Goal: Task Accomplishment & Management: Manage account settings

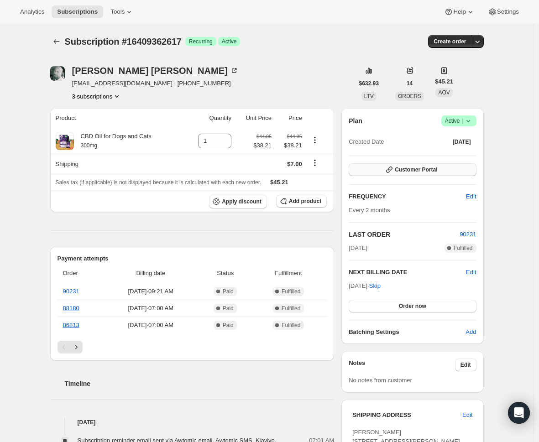
click at [402, 170] on span "Customer Portal" at bounding box center [416, 169] width 42 height 7
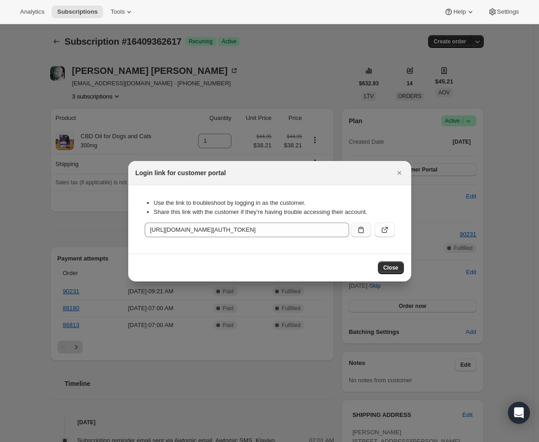
click at [357, 227] on icon ":rc0:" at bounding box center [360, 229] width 9 height 9
click at [225, 403] on div at bounding box center [269, 221] width 539 height 442
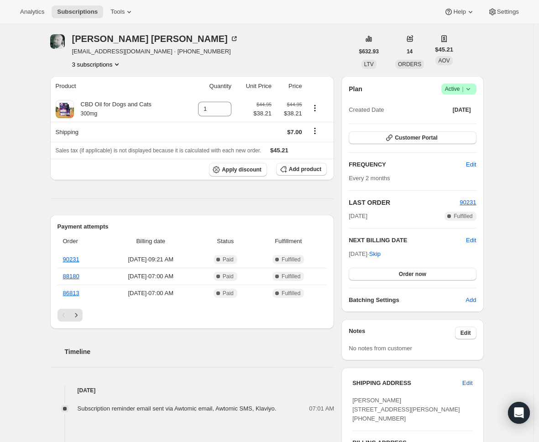
scroll to position [315, 0]
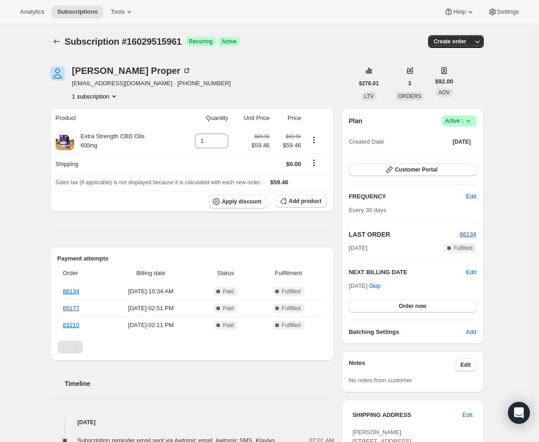
click at [471, 119] on icon at bounding box center [467, 120] width 9 height 9
click at [466, 149] on button "Cancel subscription" at bounding box center [457, 154] width 57 height 15
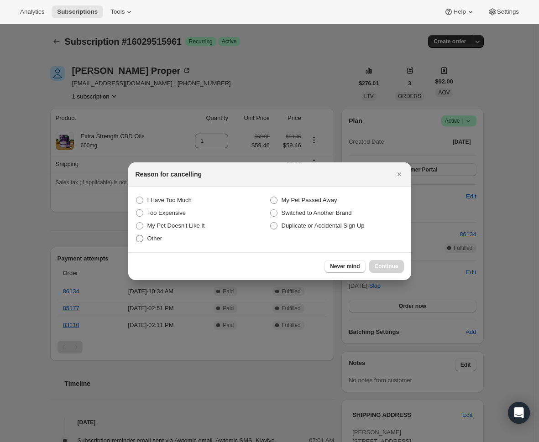
click at [148, 235] on span "Other" at bounding box center [154, 238] width 15 height 7
click at [136, 235] on input "Other" at bounding box center [136, 235] width 0 height 0
radio input "true"
click at [379, 261] on button "Continue" at bounding box center [386, 266] width 35 height 13
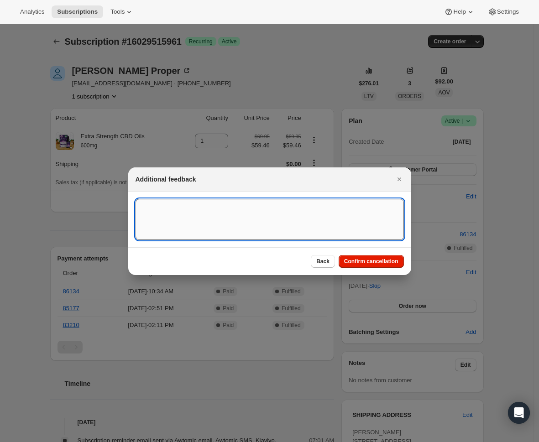
click at [192, 226] on textarea ":rbh:" at bounding box center [269, 219] width 268 height 41
type textarea "gorgias ticket"
click at [371, 261] on span "Confirm cancellation" at bounding box center [371, 261] width 54 height 7
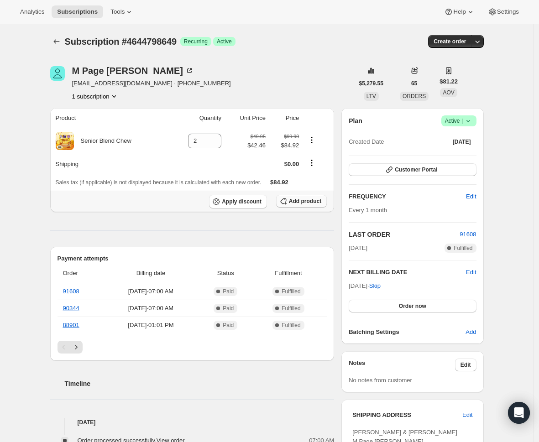
click at [293, 197] on button "Add product" at bounding box center [301, 201] width 51 height 13
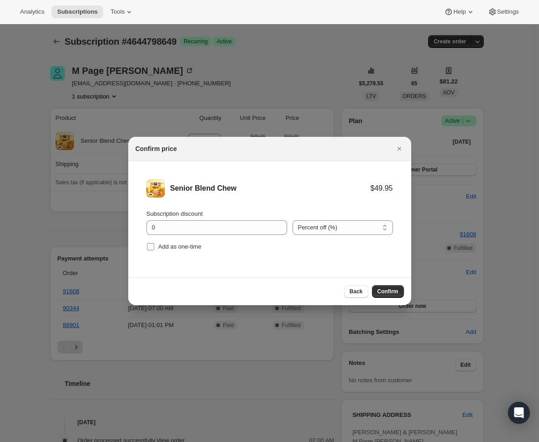
click at [196, 248] on span "Add as one-time" at bounding box center [179, 246] width 43 height 7
click at [154, 248] on input "Add as one-time" at bounding box center [150, 246] width 7 height 7
checkbox input "true"
drag, startPoint x: 209, startPoint y: 232, endPoint x: 128, endPoint y: 232, distance: 80.7
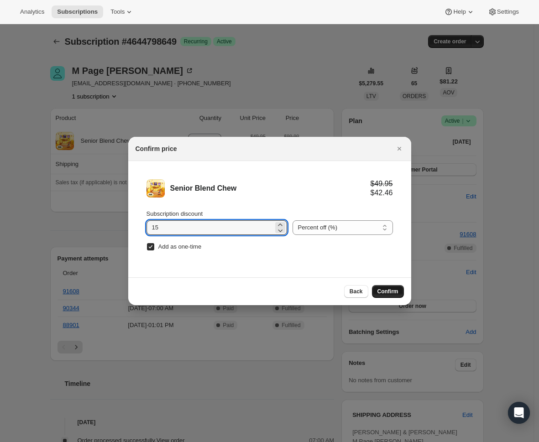
type input "15"
click at [392, 291] on span "Confirm" at bounding box center [387, 291] width 21 height 7
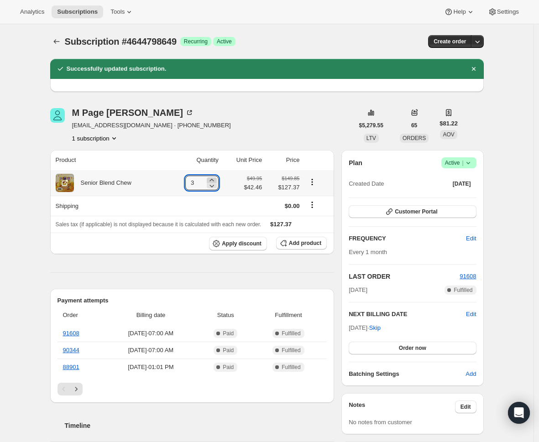
click at [213, 179] on icon at bounding box center [211, 180] width 9 height 9
type input "4"
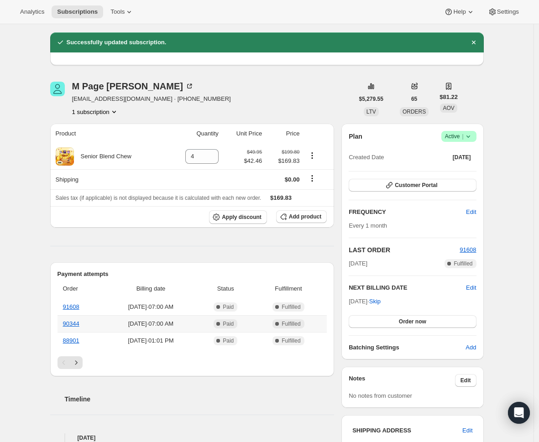
scroll to position [26, 0]
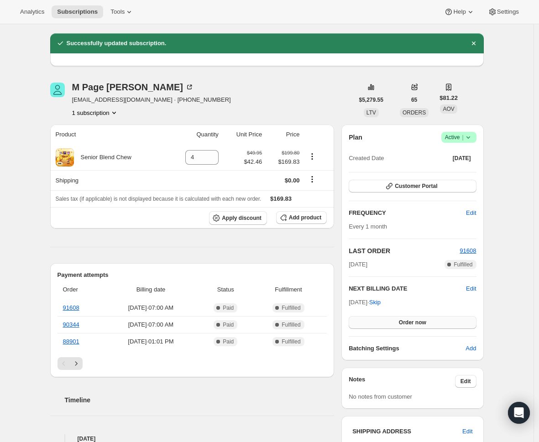
click at [412, 320] on span "Order now" at bounding box center [412, 322] width 27 height 7
click at [400, 323] on span "Click to confirm" at bounding box center [412, 322] width 42 height 7
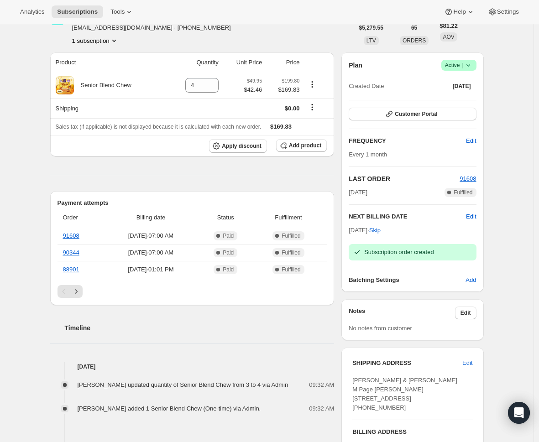
scroll to position [58, 0]
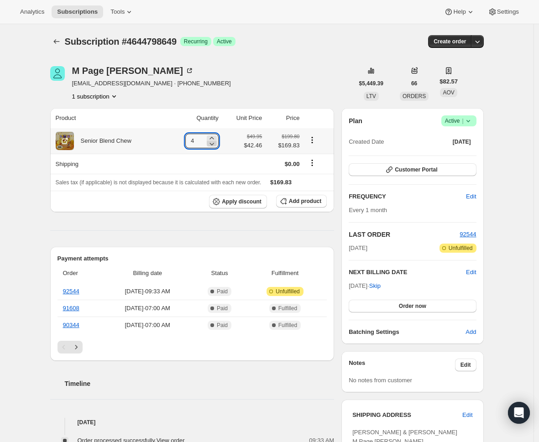
click at [214, 141] on icon at bounding box center [211, 143] width 9 height 9
type input "2"
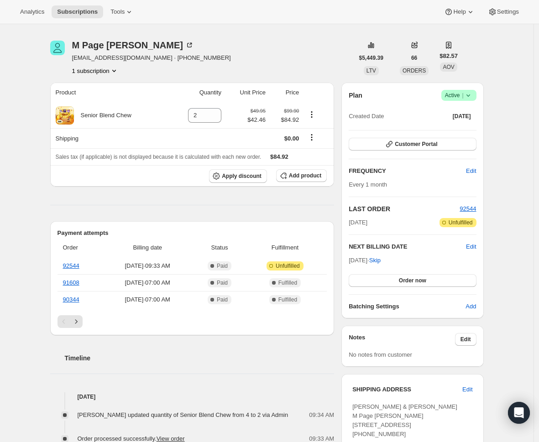
scroll to position [217, 0]
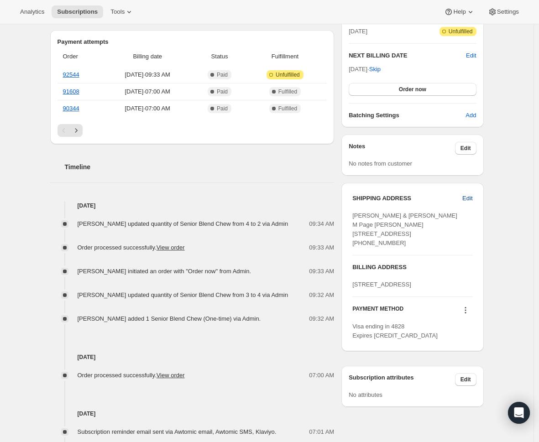
click at [471, 198] on span "Edit" at bounding box center [467, 198] width 10 height 9
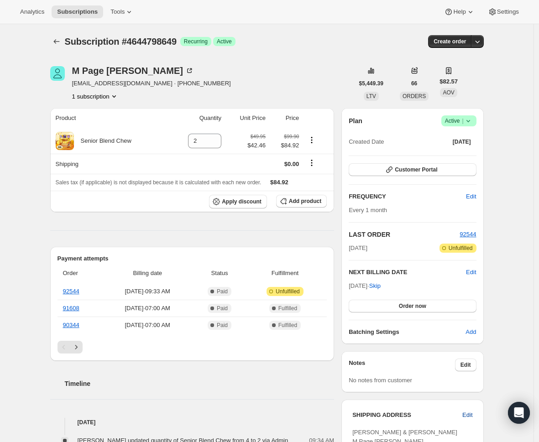
select select "CA"
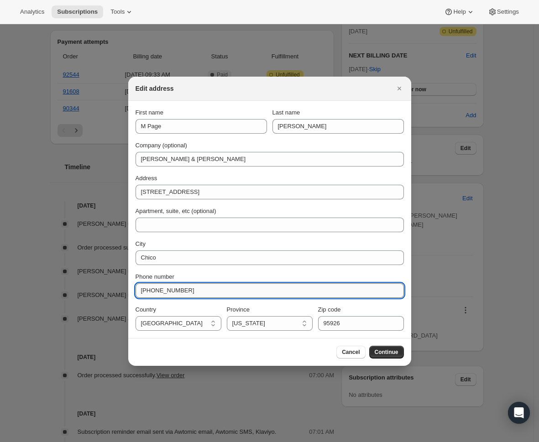
drag, startPoint x: 188, startPoint y: 291, endPoint x: 146, endPoint y: 291, distance: 42.0
click at [146, 291] on input "[PHONE_NUMBER]" at bounding box center [269, 290] width 268 height 15
click at [162, 286] on input "+15308090809" at bounding box center [269, 290] width 268 height 15
drag, startPoint x: 148, startPoint y: 290, endPoint x: 239, endPoint y: 301, distance: 91.4
click at [237, 301] on div "First name M Page Last name Hensley Company (optional) Gracie & Gibbs Address 1…" at bounding box center [269, 219] width 268 height 223
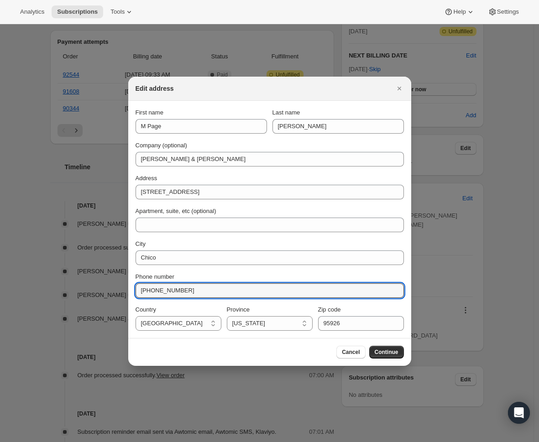
paste input "-575-0654."
type input "+1530-575-0654"
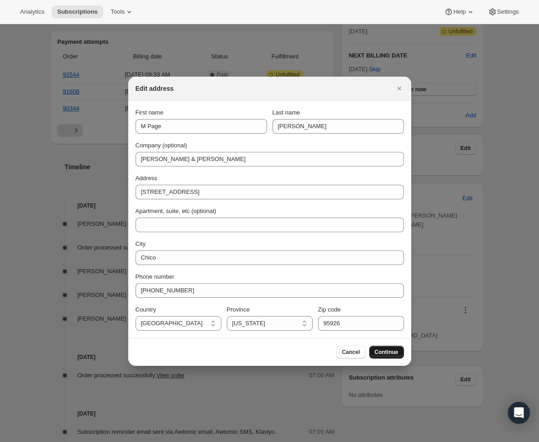
click at [375, 348] on span "Continue" at bounding box center [386, 351] width 24 height 7
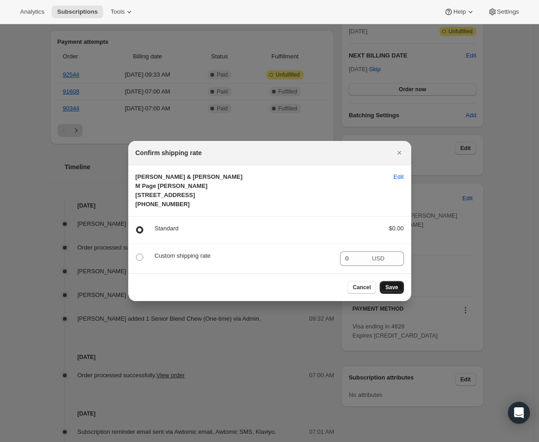
click at [397, 291] on span "Save" at bounding box center [391, 287] width 13 height 7
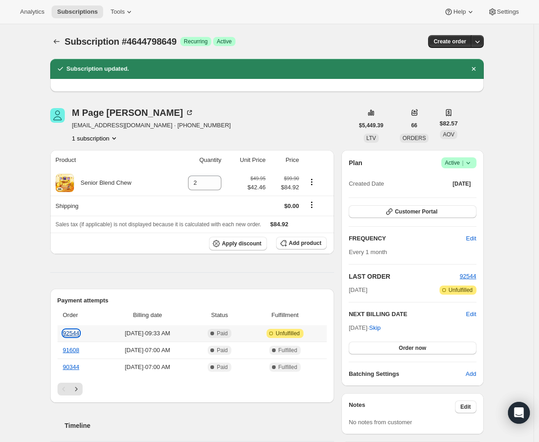
click at [71, 332] on link "92544" at bounding box center [71, 333] width 16 height 7
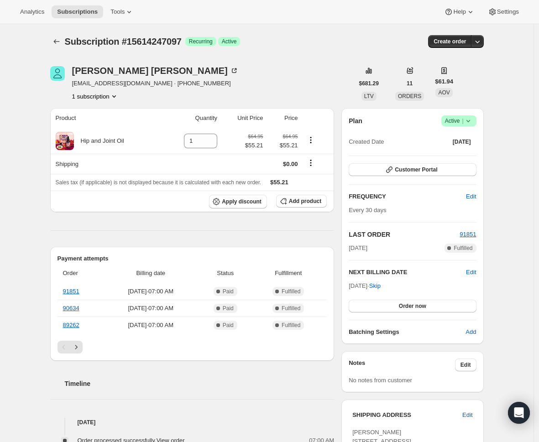
click at [463, 123] on span "|" at bounding box center [462, 120] width 1 height 7
click at [466, 148] on button "Cancel subscription" at bounding box center [457, 154] width 57 height 15
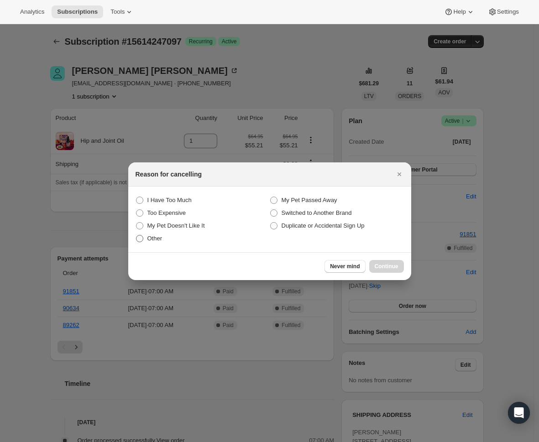
drag, startPoint x: 167, startPoint y: 238, endPoint x: 214, endPoint y: 239, distance: 46.5
click at [167, 238] on label "Other" at bounding box center [202, 238] width 134 height 13
click at [136, 235] on input "Other" at bounding box center [136, 235] width 0 height 0
radio input "true"
click at [375, 263] on span "Continue" at bounding box center [386, 266] width 24 height 7
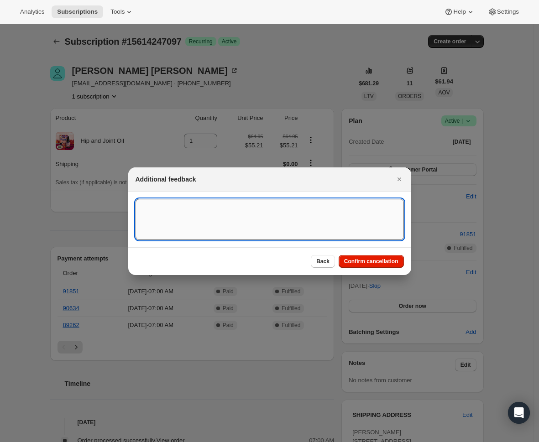
click at [231, 234] on textarea ":rbk:" at bounding box center [269, 219] width 268 height 41
type textarea "gorgias ticket"
click at [375, 260] on span "Confirm cancellation" at bounding box center [371, 261] width 54 height 7
